Goal: Find specific page/section: Find specific page/section

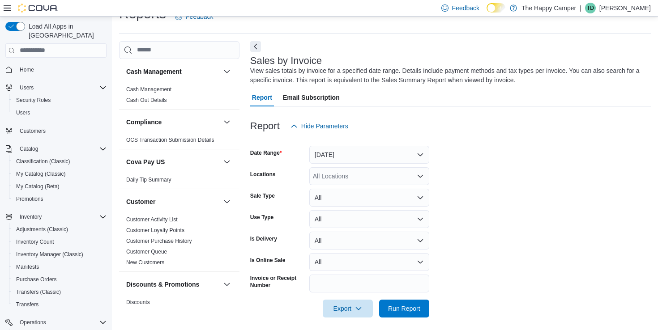
scroll to position [24, 0]
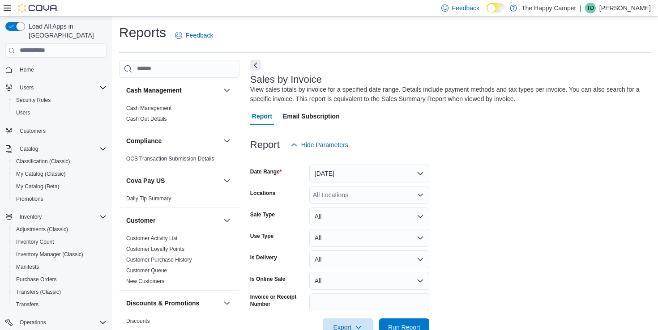
scroll to position [24, 0]
